Goal: Information Seeking & Learning: Check status

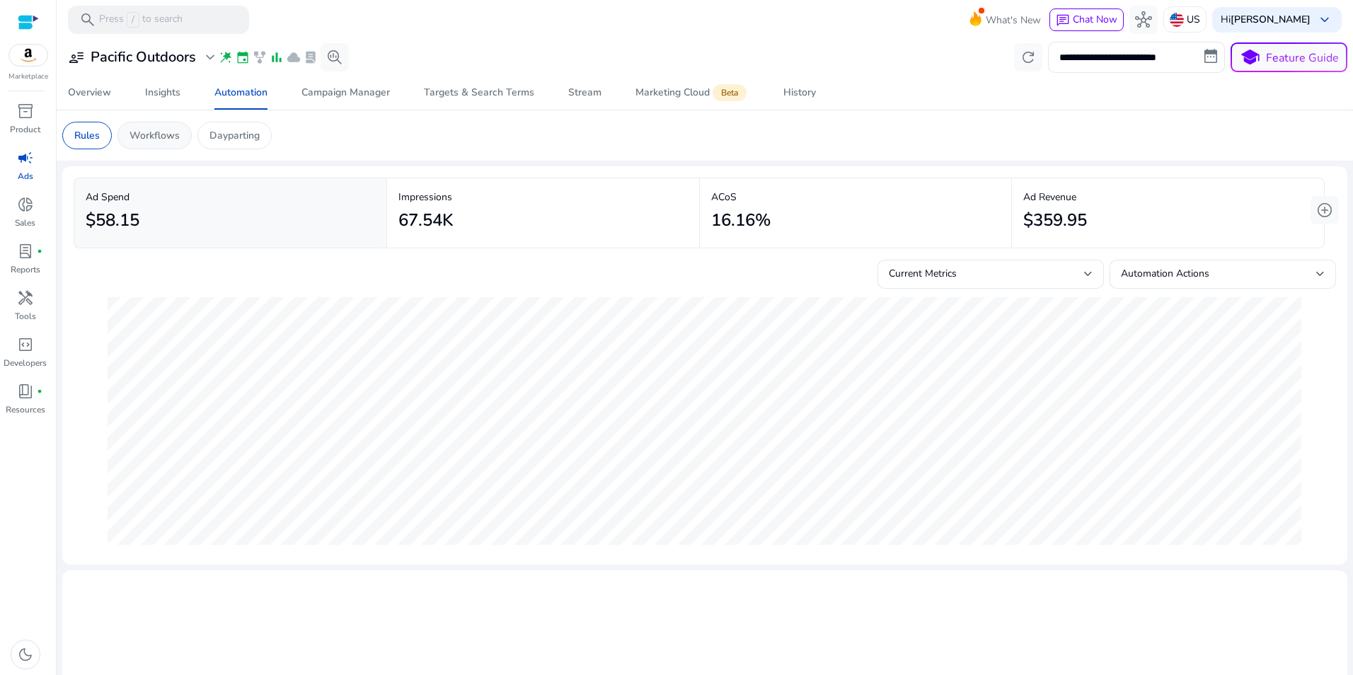
click at [166, 127] on div "Workflows" at bounding box center [154, 136] width 74 height 28
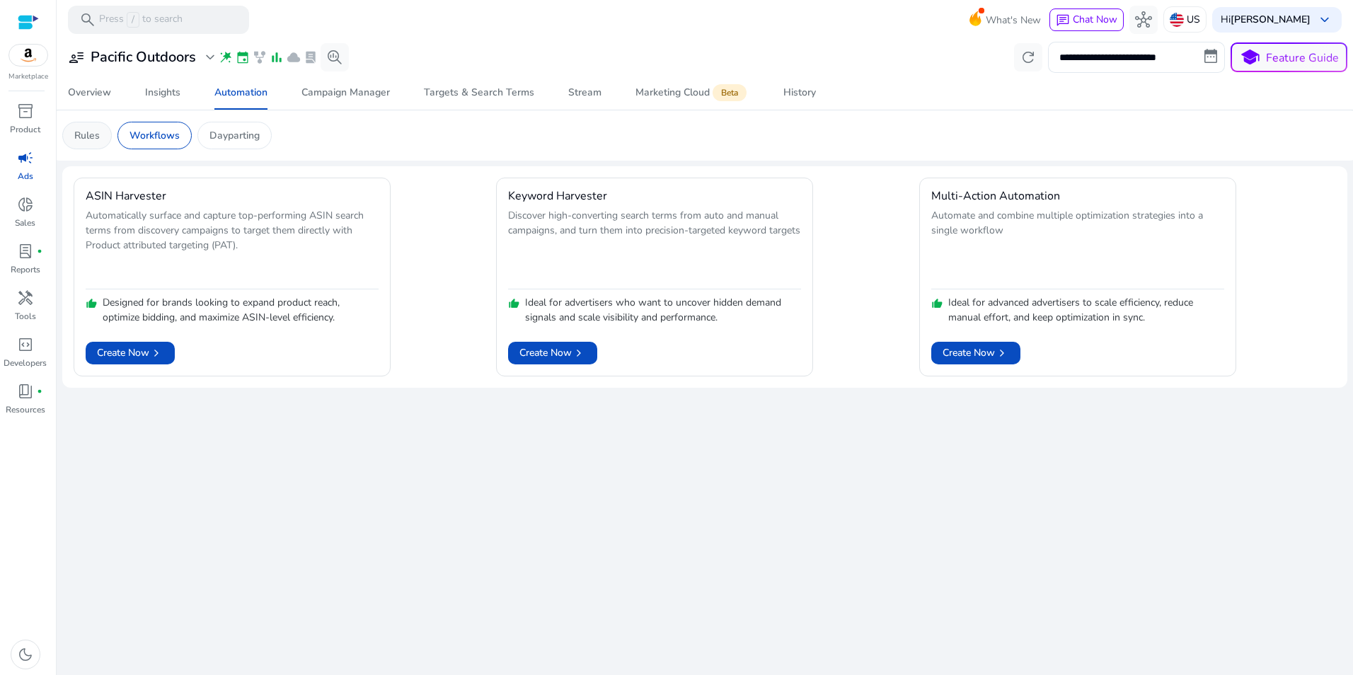
click at [79, 132] on p "Rules" at bounding box center [86, 135] width 25 height 15
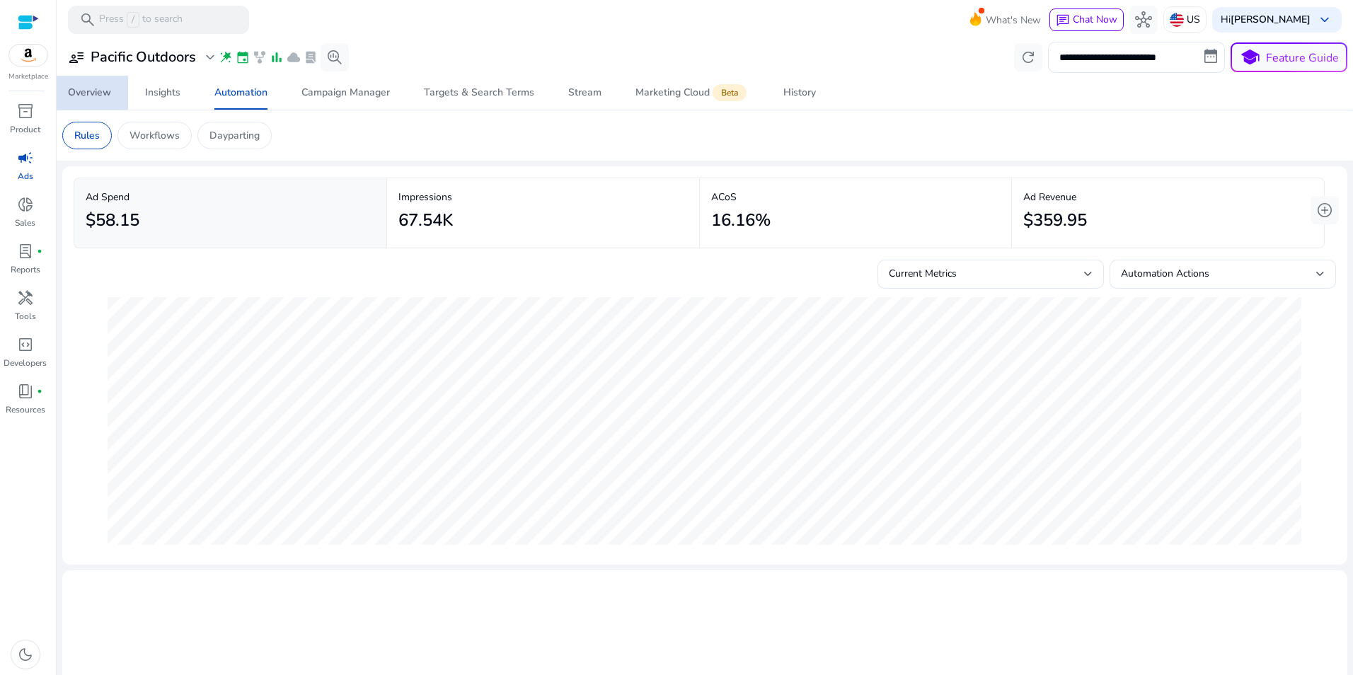
click at [98, 93] on div "Overview" at bounding box center [89, 93] width 43 height 10
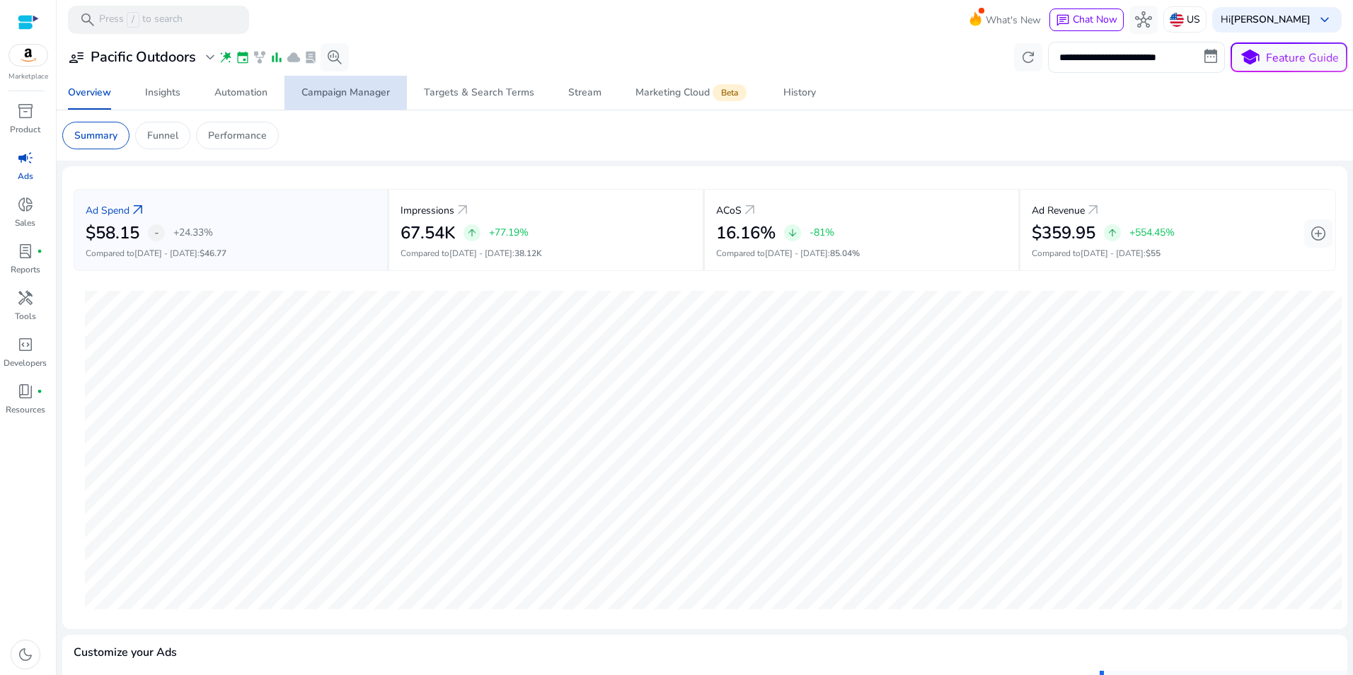
click at [344, 89] on div "Campaign Manager" at bounding box center [345, 93] width 88 height 10
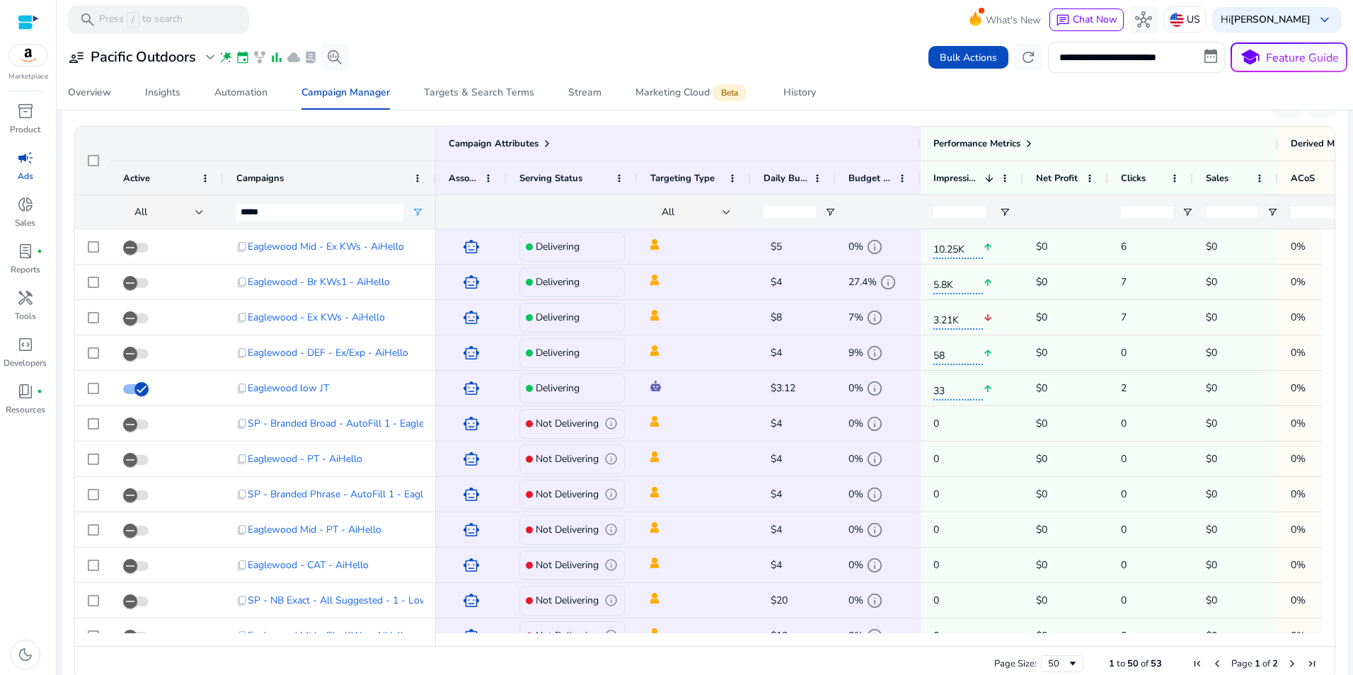
scroll to position [927, 0]
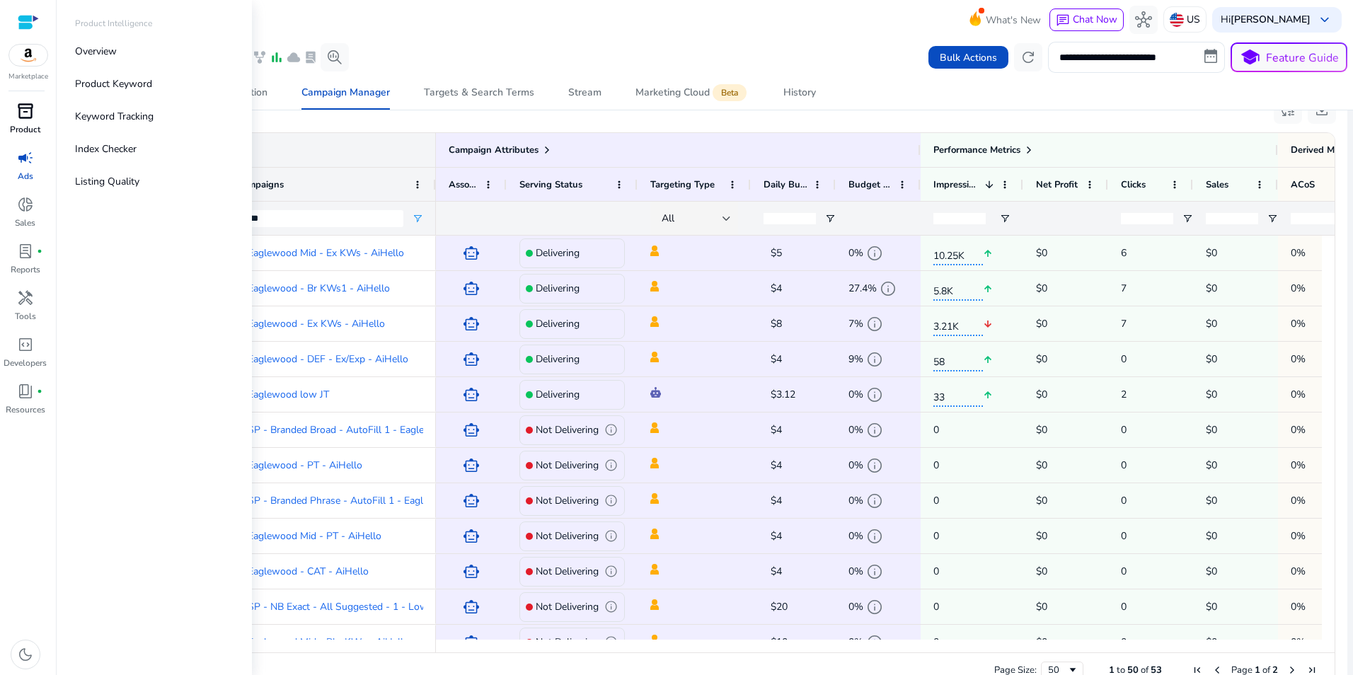
click at [17, 105] on span "inventory_2" at bounding box center [25, 111] width 17 height 17
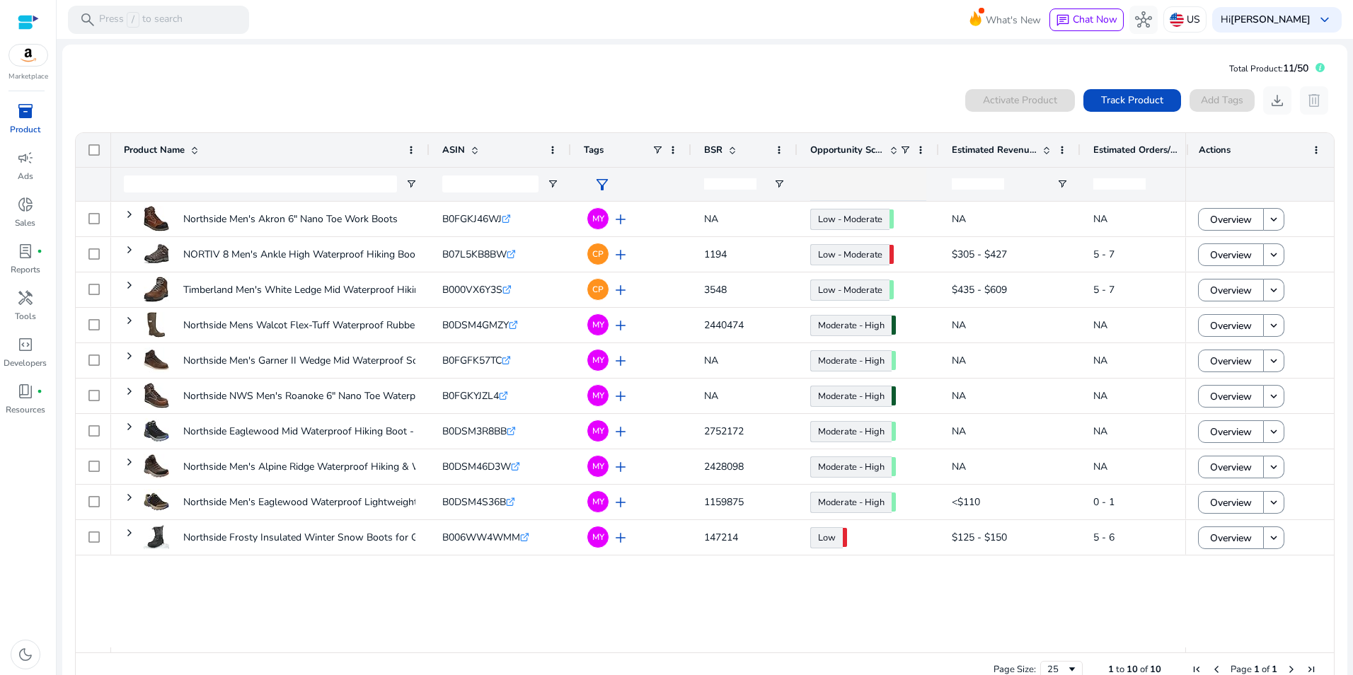
drag, startPoint x: 686, startPoint y: 67, endPoint x: 648, endPoint y: 54, distance: 40.7
click at [686, 66] on mat-card "Total Product: 11/50 0 products selected Activate Product Track Product Add Tag…" at bounding box center [704, 376] width 1285 height 662
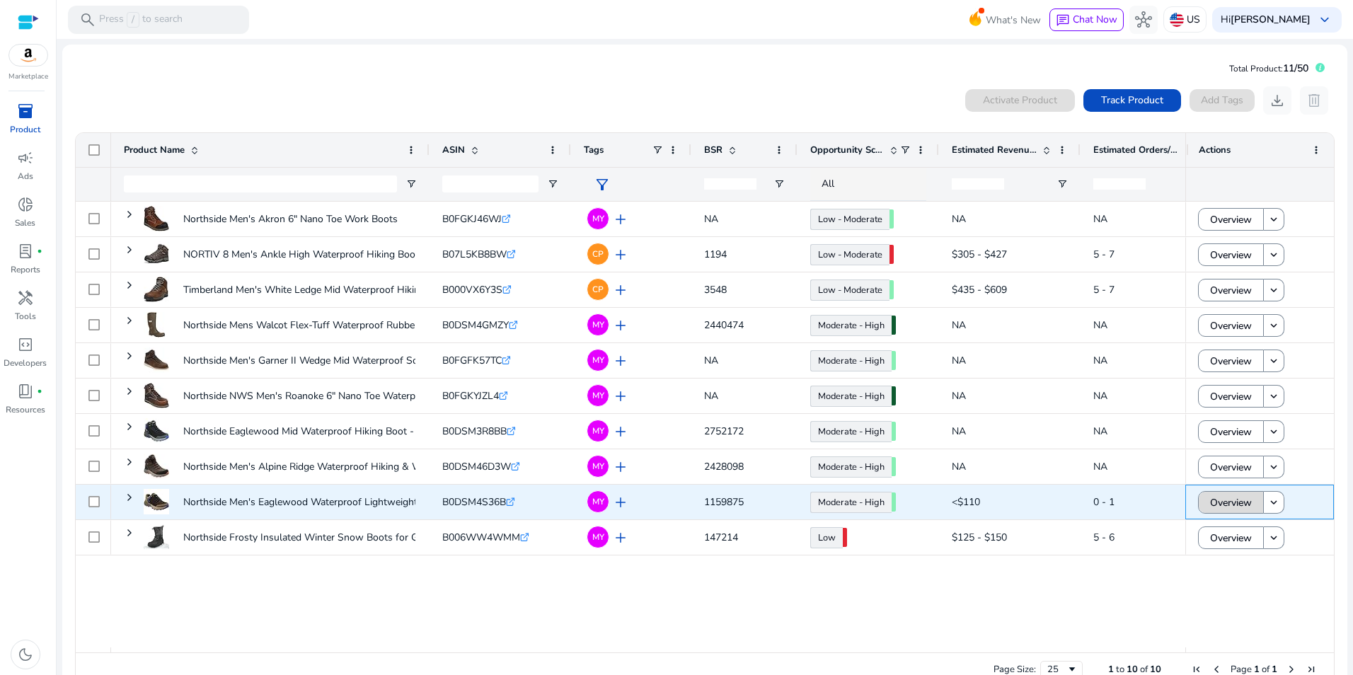
click at [1226, 496] on span "Overview" at bounding box center [1231, 502] width 42 height 29
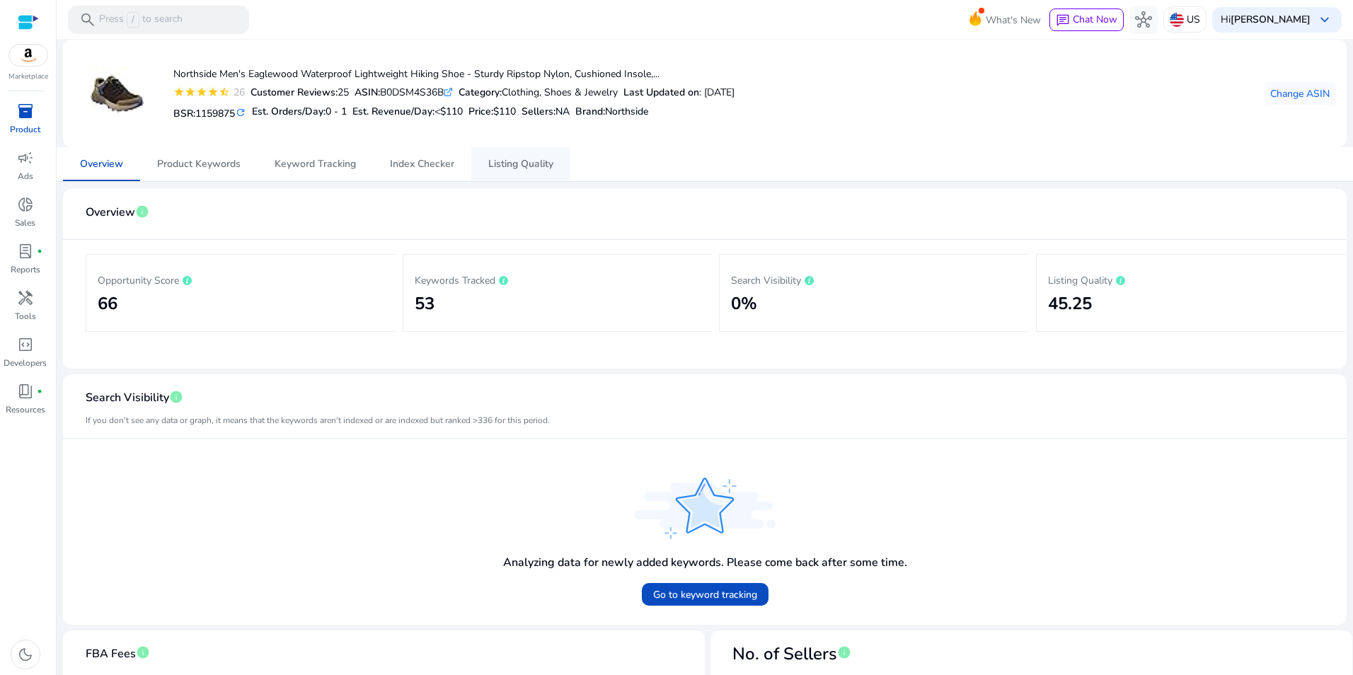
click at [531, 166] on span "Listing Quality" at bounding box center [520, 164] width 65 height 10
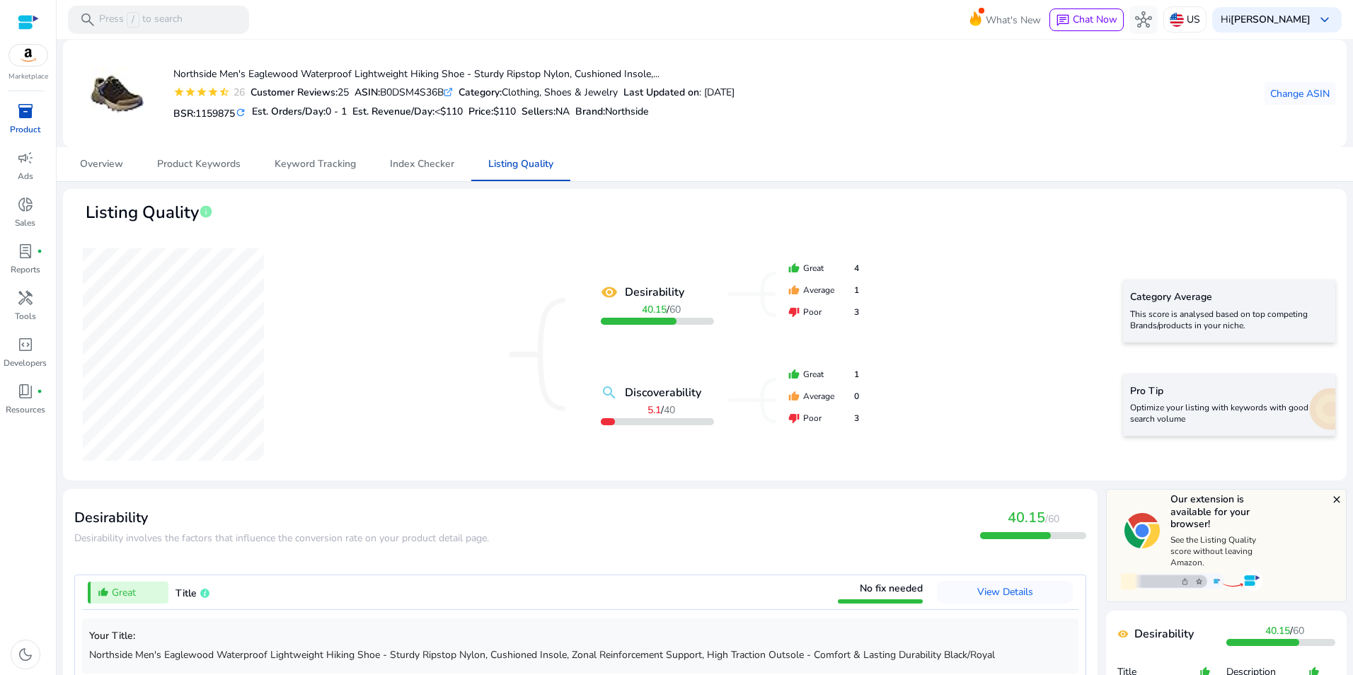
click at [29, 113] on span "inventory_2" at bounding box center [25, 111] width 17 height 17
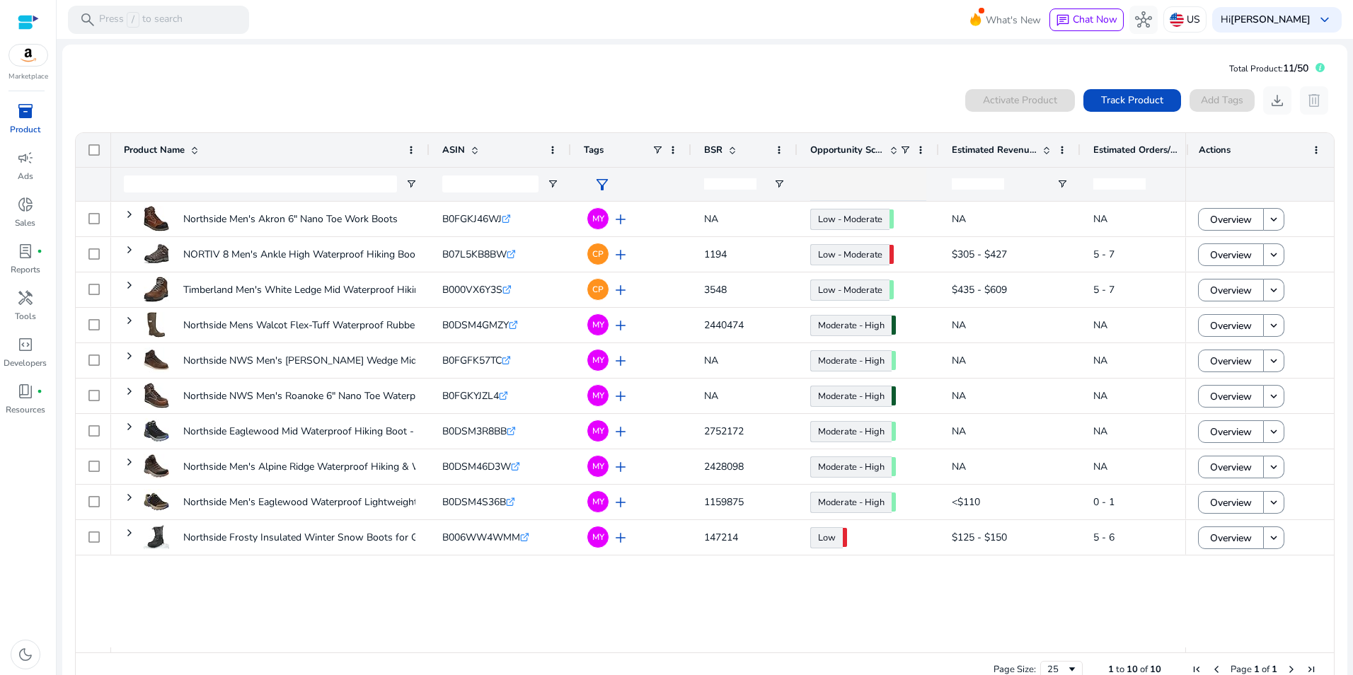
click at [505, 57] on mat-card "Total Product: 11/50 0 products selected Activate Product Track Product Add Tag…" at bounding box center [704, 376] width 1285 height 662
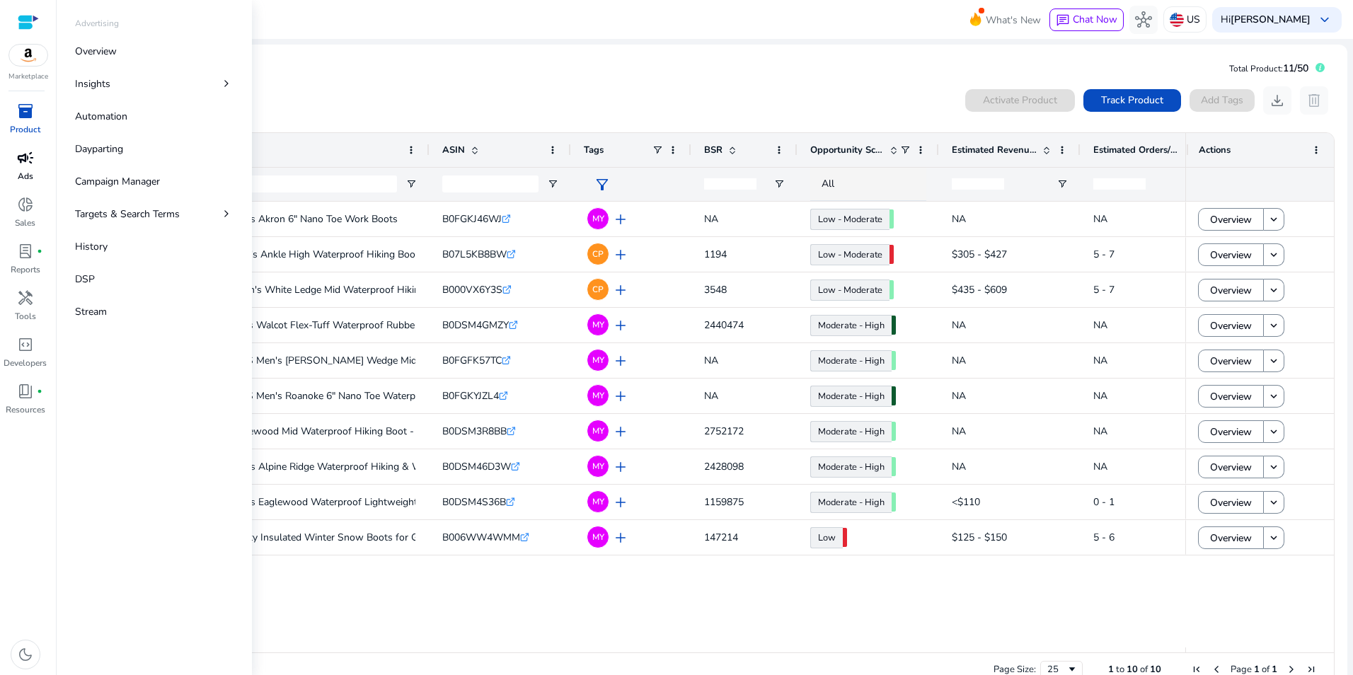
click at [33, 165] on span "campaign" at bounding box center [25, 157] width 17 height 17
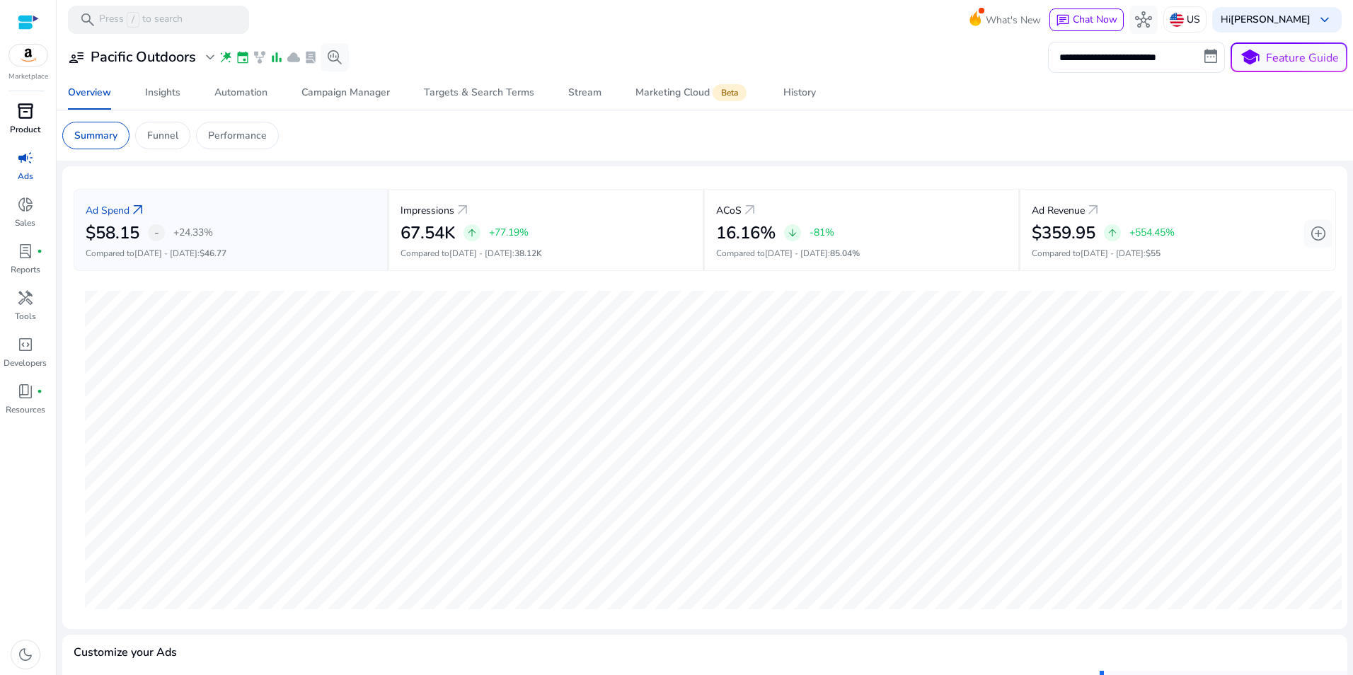
click at [33, 108] on span "inventory_2" at bounding box center [25, 111] width 17 height 17
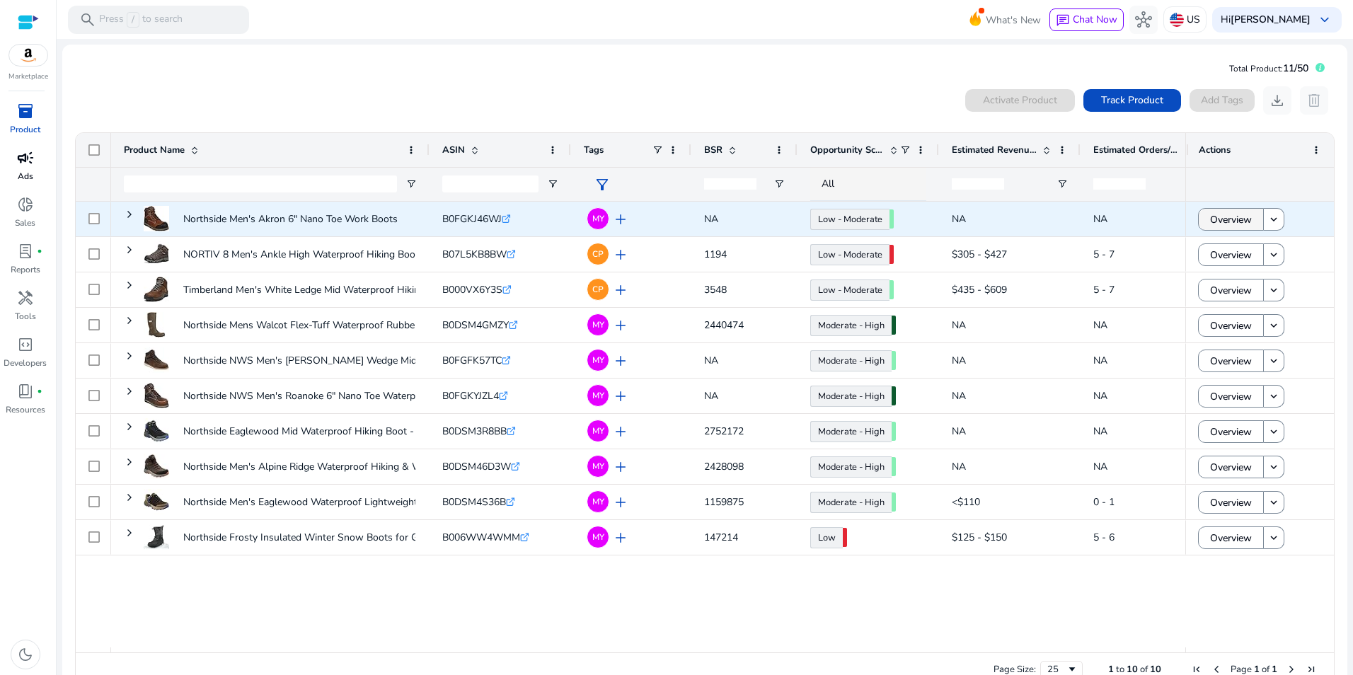
click at [1238, 214] on span "Overview" at bounding box center [1231, 219] width 42 height 29
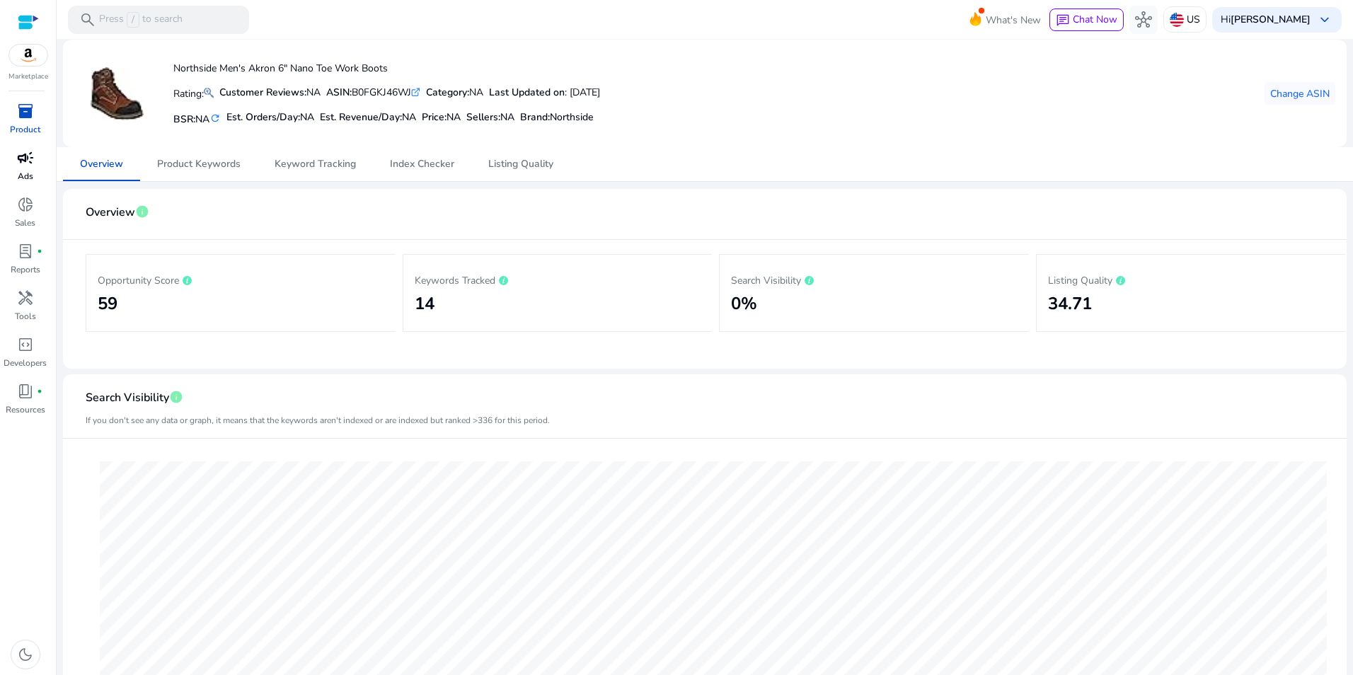
click at [21, 119] on span "inventory_2" at bounding box center [25, 111] width 17 height 17
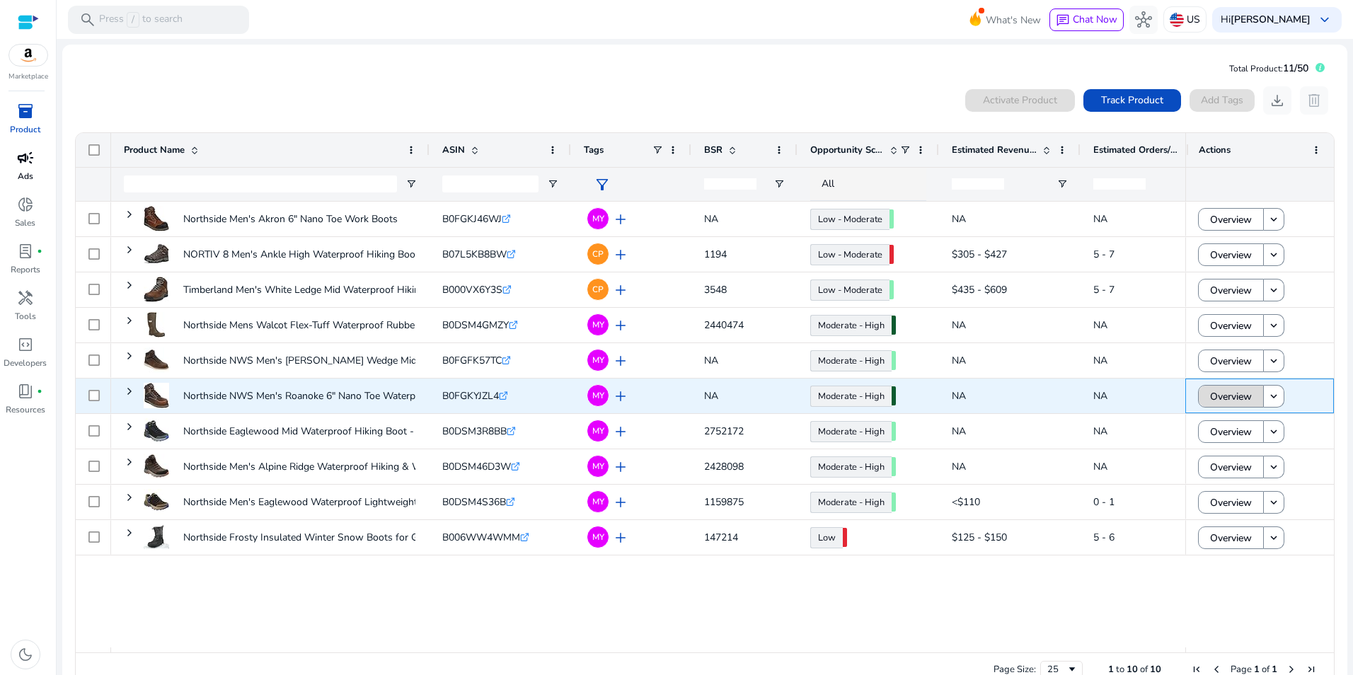
click at [1250, 397] on span at bounding box center [1231, 396] width 64 height 34
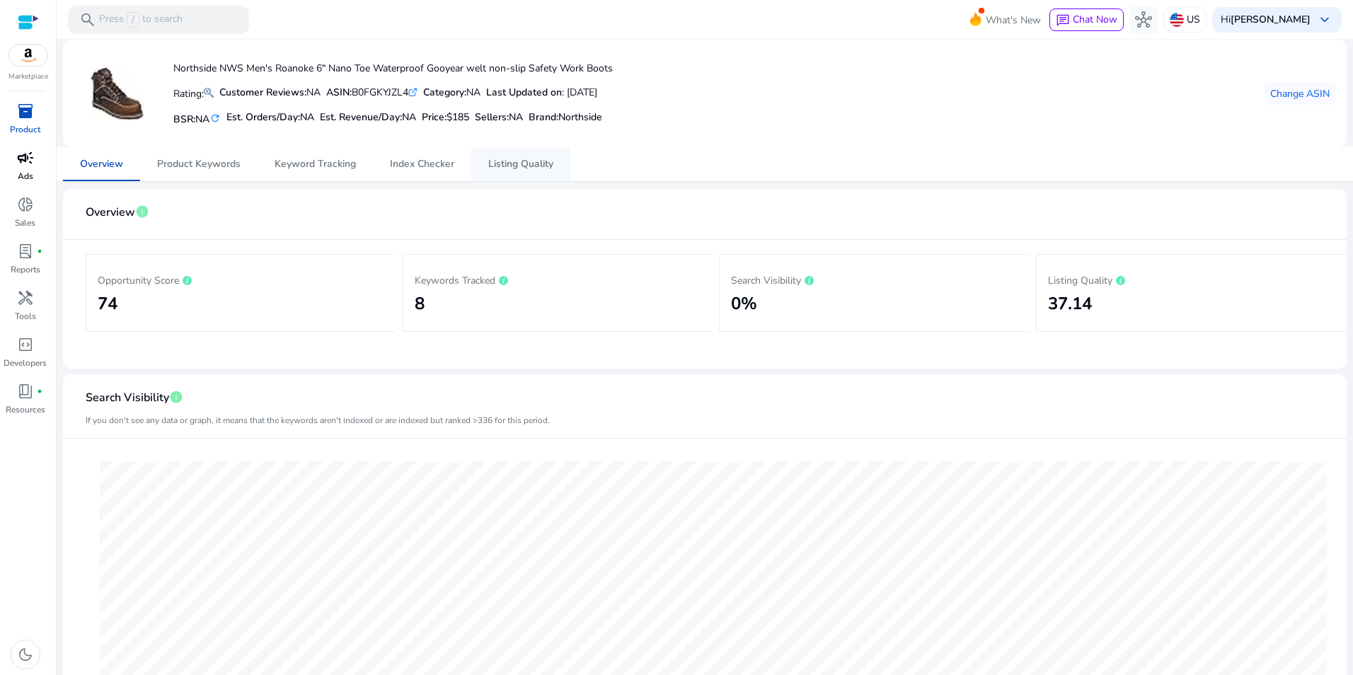
click at [518, 166] on span "Listing Quality" at bounding box center [520, 164] width 65 height 10
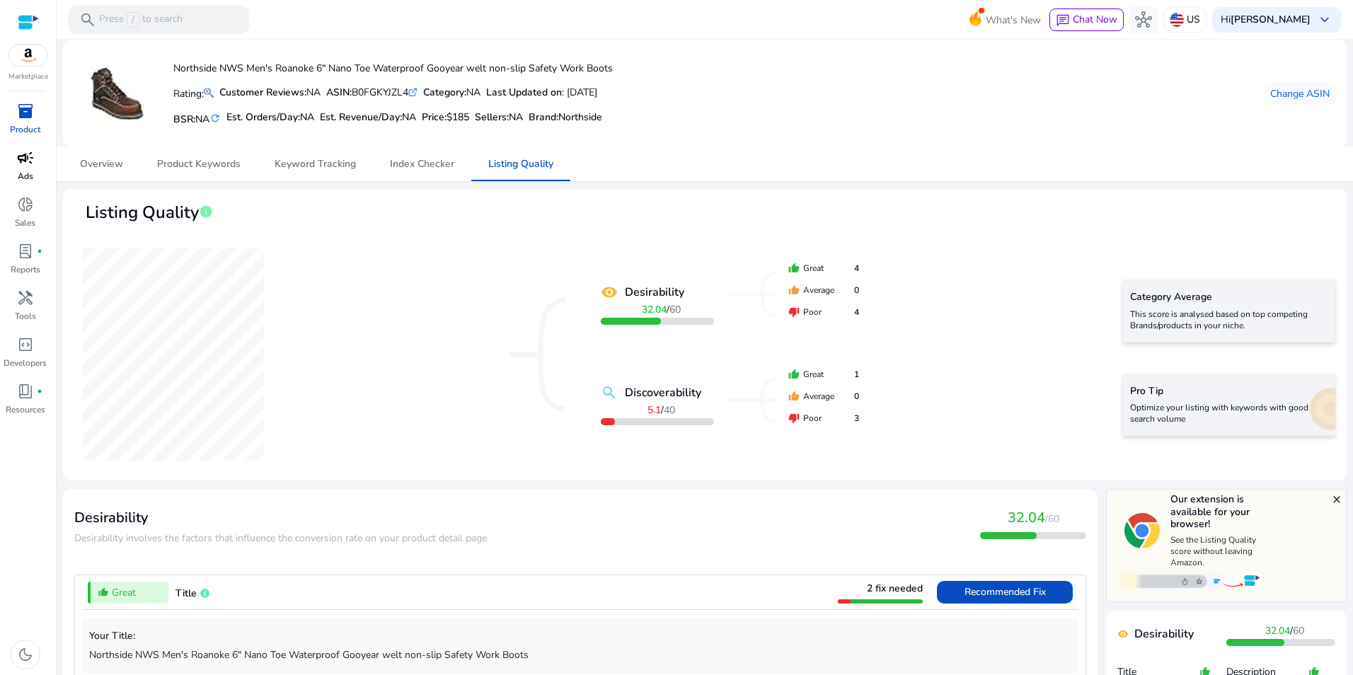
click at [393, 94] on div "ASIN: B0FGKYJZL4 .st0{fill:#2c8af8}" at bounding box center [371, 92] width 91 height 15
copy div "B0FGKYJZL4"
